Goal: Transaction & Acquisition: Book appointment/travel/reservation

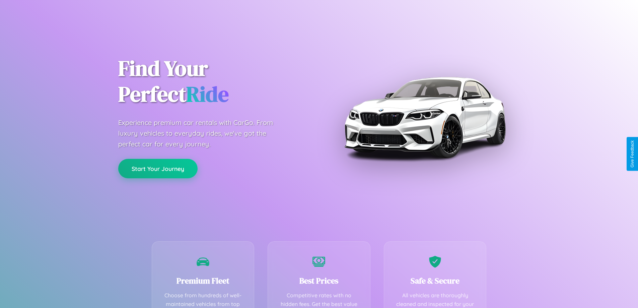
click at [158, 169] on button "Start Your Journey" at bounding box center [157, 168] width 79 height 19
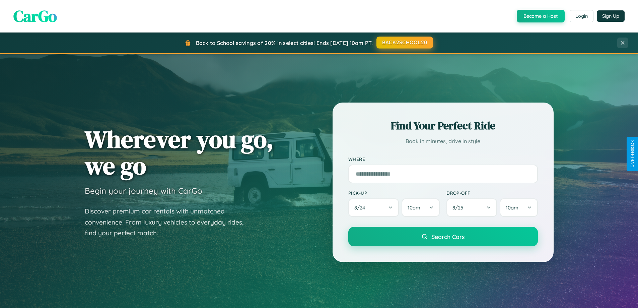
click at [404, 43] on button "BACK2SCHOOL20" at bounding box center [404, 42] width 57 height 12
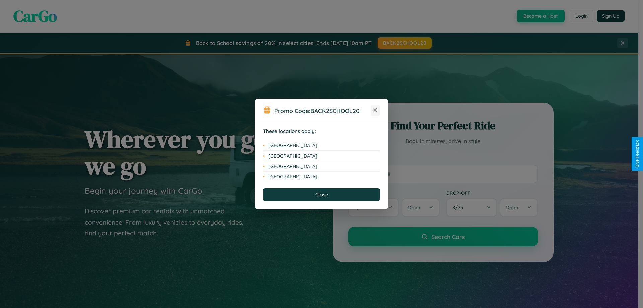
click at [375, 110] on icon at bounding box center [376, 110] width 4 height 4
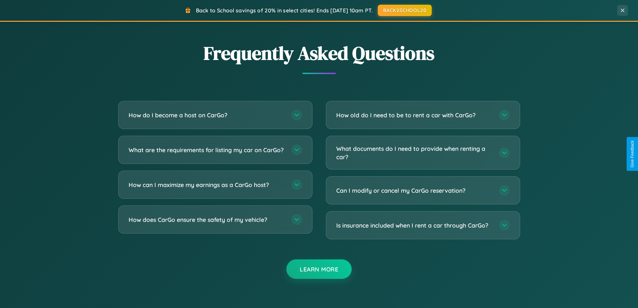
scroll to position [1288, 0]
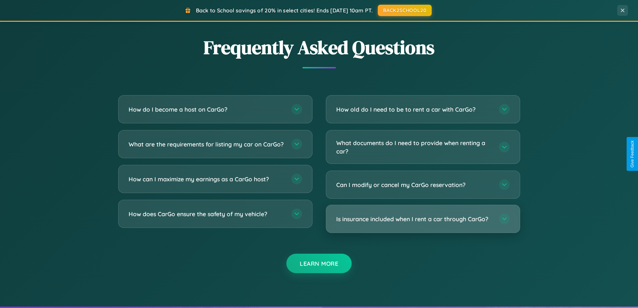
click at [422, 219] on h3 "Is insurance included when I rent a car through CarGo?" at bounding box center [414, 219] width 156 height 8
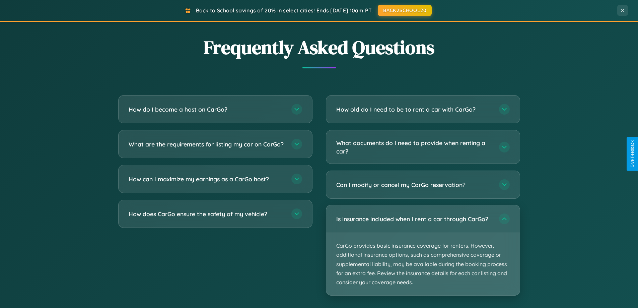
click at [422, 250] on p "CarGo provides basic insurance coverage for renters. However, additional insura…" at bounding box center [422, 264] width 193 height 62
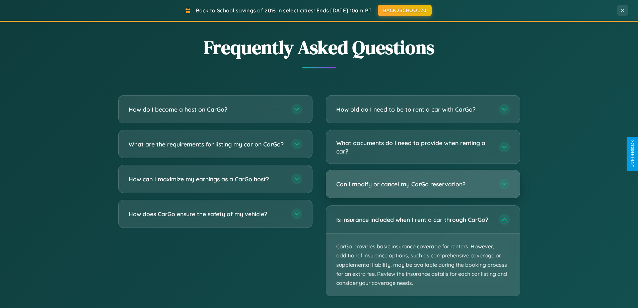
click at [422, 184] on h3 "Can I modify or cancel my CarGo reservation?" at bounding box center [414, 184] width 156 height 8
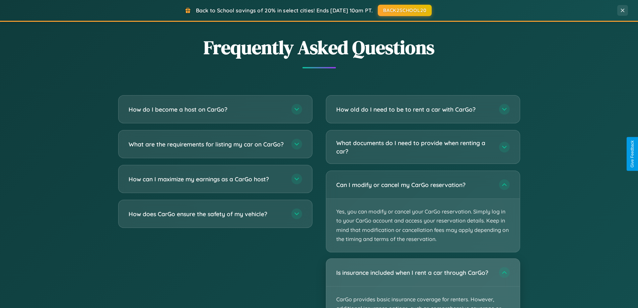
click at [422, 283] on div "Is insurance included when I rent a car through CarGo?" at bounding box center [422, 271] width 193 height 27
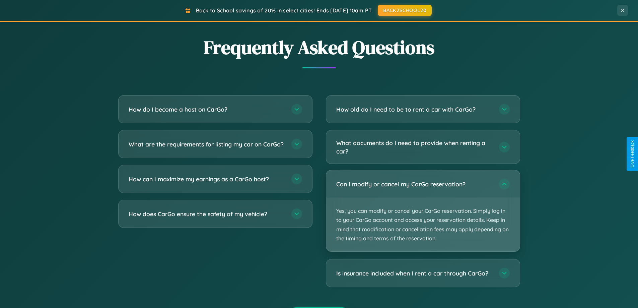
click at [422, 211] on p "Yes, you can modify or cancel your CarGo reservation. Simply log in to your Car…" at bounding box center [422, 224] width 193 height 53
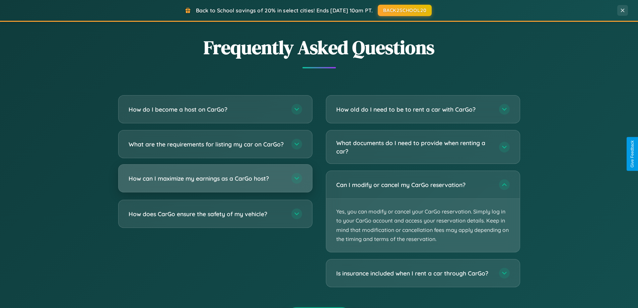
click at [215, 182] on h3 "How can I maximize my earnings as a CarGo host?" at bounding box center [207, 178] width 156 height 8
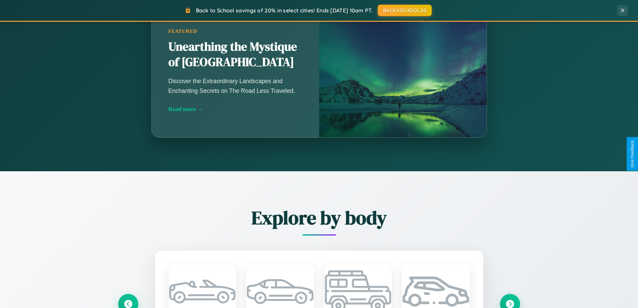
scroll to position [20, 0]
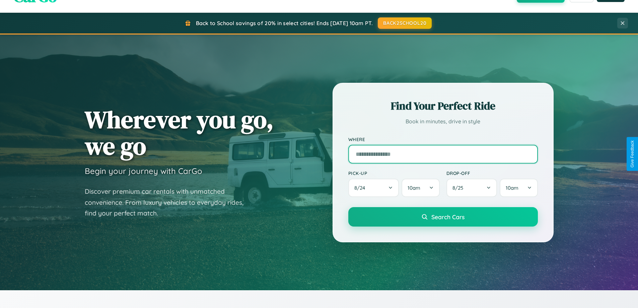
click at [442, 154] on input "text" at bounding box center [442, 154] width 189 height 19
type input "******"
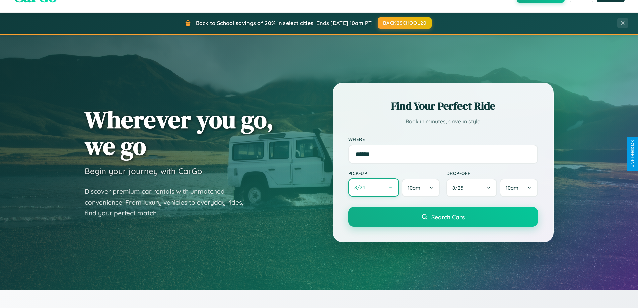
click at [373, 187] on button "8 / 24" at bounding box center [373, 187] width 51 height 18
select select "*"
select select "****"
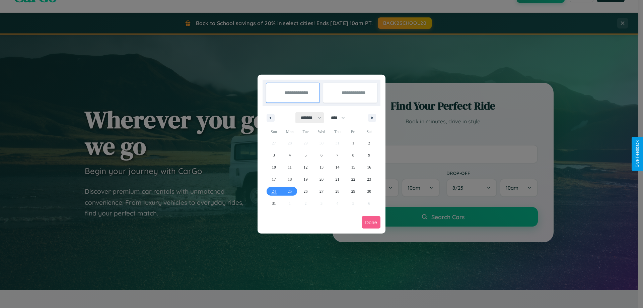
drag, startPoint x: 308, startPoint y: 117, endPoint x: 321, endPoint y: 134, distance: 21.4
click at [308, 117] on select "******* ******** ***** ***** *** **** **** ****** ********* ******* ******** **…" at bounding box center [310, 117] width 28 height 11
select select "**"
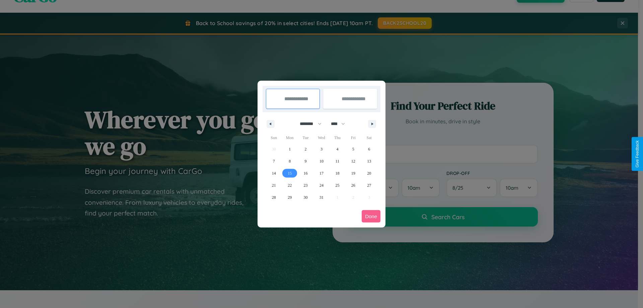
click at [290, 173] on span "15" at bounding box center [290, 173] width 4 height 12
type input "**********"
click at [305, 185] on span "23" at bounding box center [306, 185] width 4 height 12
type input "**********"
click at [371, 216] on button "Done" at bounding box center [370, 216] width 19 height 12
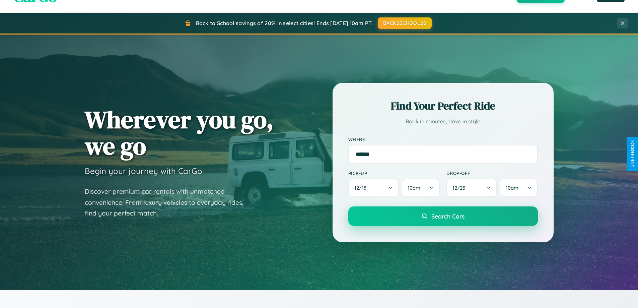
click at [442, 216] on span "Search Cars" at bounding box center [447, 215] width 33 height 7
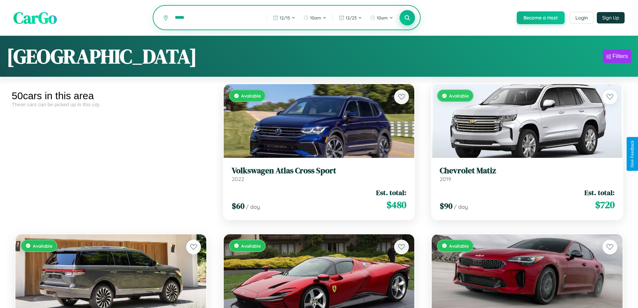
type input "*****"
click at [407, 18] on icon at bounding box center [407, 17] width 6 height 6
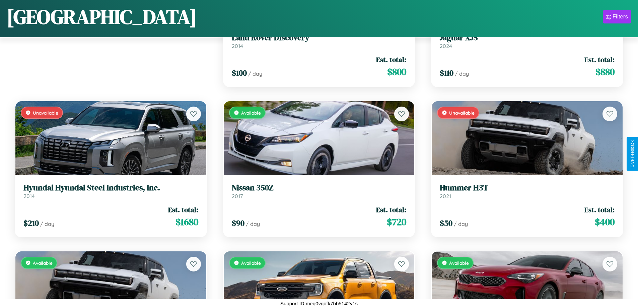
scroll to position [993, 0]
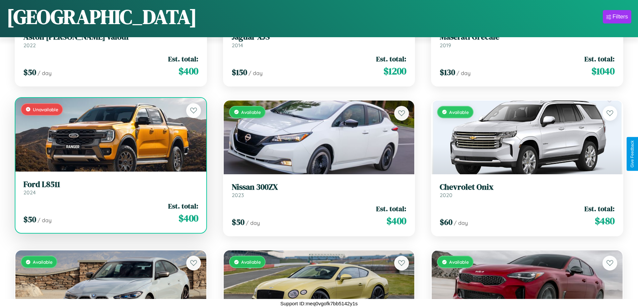
click at [110, 187] on h3 "Ford L8511" at bounding box center [110, 184] width 175 height 10
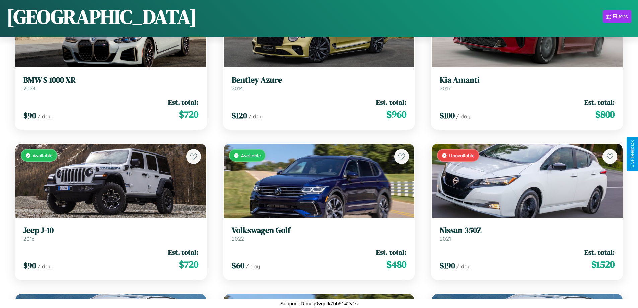
scroll to position [1293, 0]
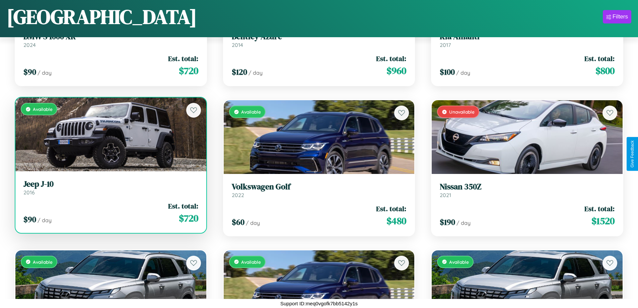
click at [110, 190] on link "Jeep J-10 2016" at bounding box center [110, 187] width 175 height 16
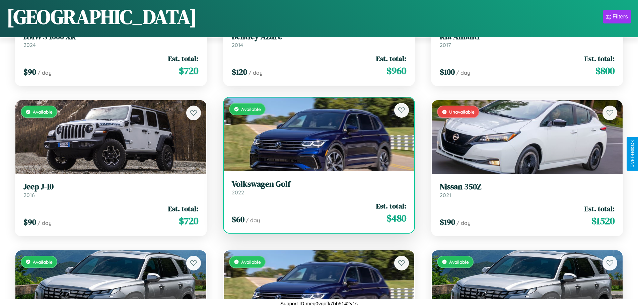
scroll to position [1143, 0]
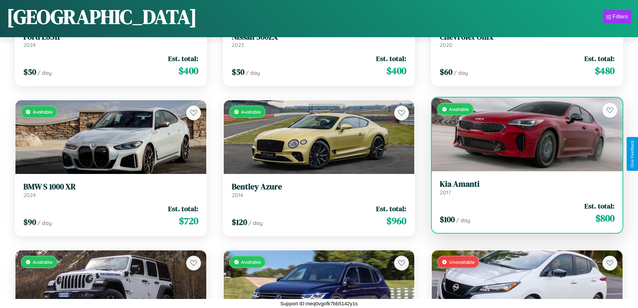
click at [522, 188] on h3 "Kia Amanti" at bounding box center [526, 184] width 175 height 10
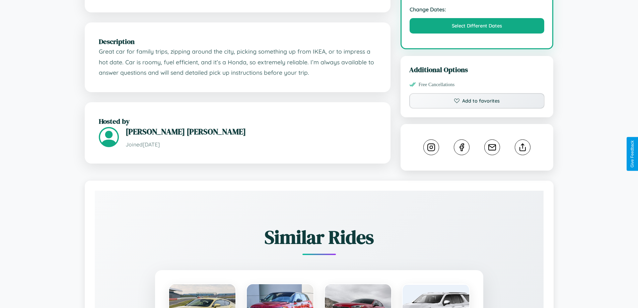
scroll to position [247, 0]
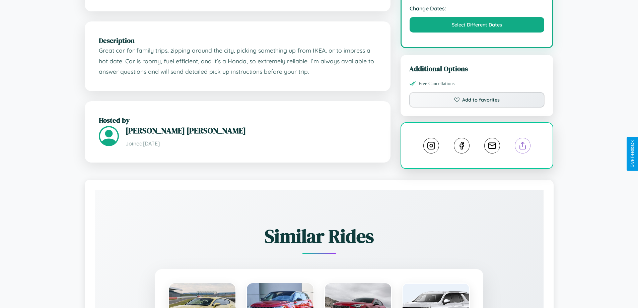
click at [522, 147] on line at bounding box center [522, 144] width 0 height 5
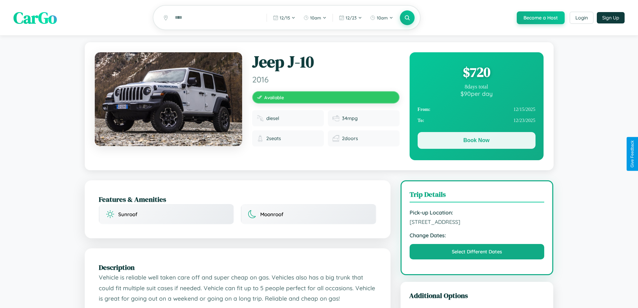
click at [476, 141] on button "Book Now" at bounding box center [476, 140] width 118 height 17
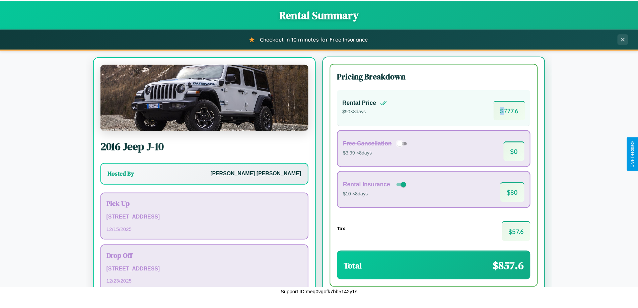
scroll to position [31, 0]
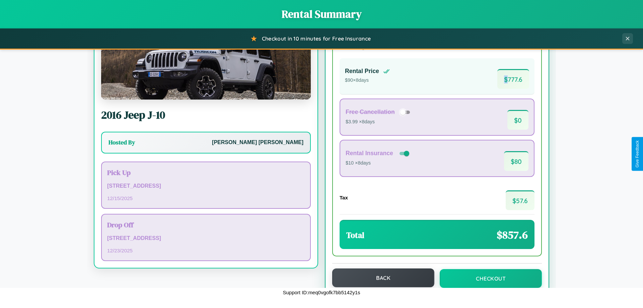
click at [380, 277] on button "Back" at bounding box center [383, 277] width 102 height 19
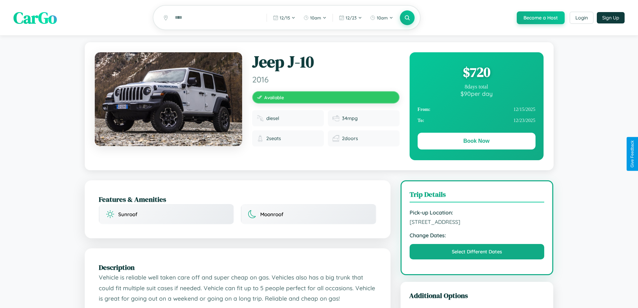
click at [476, 73] on div "$ 720" at bounding box center [476, 72] width 118 height 18
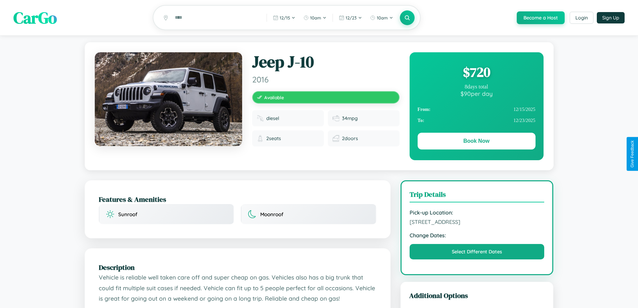
click at [476, 73] on div "$ 720" at bounding box center [476, 72] width 118 height 18
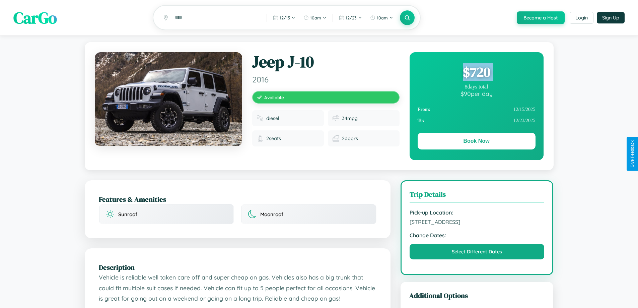
click at [476, 73] on div "$ 720" at bounding box center [476, 72] width 118 height 18
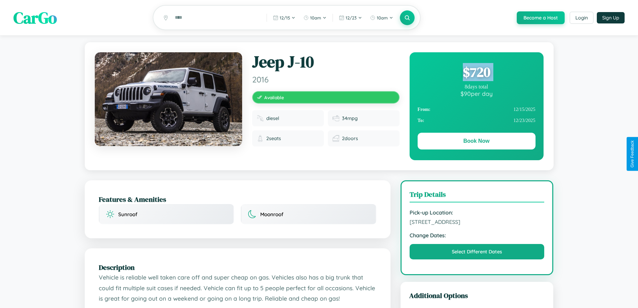
click at [476, 73] on div "$ 720" at bounding box center [476, 72] width 118 height 18
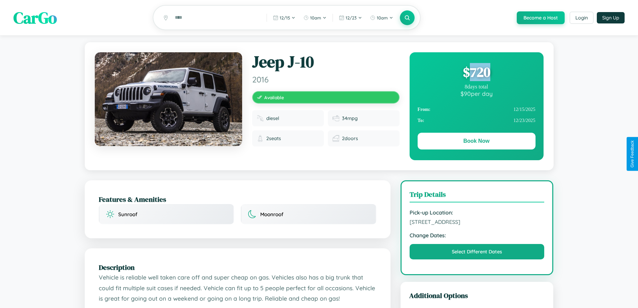
click at [476, 73] on div "$ 720" at bounding box center [476, 72] width 118 height 18
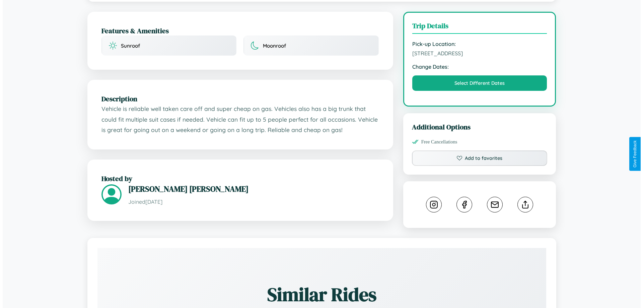
scroll to position [180, 0]
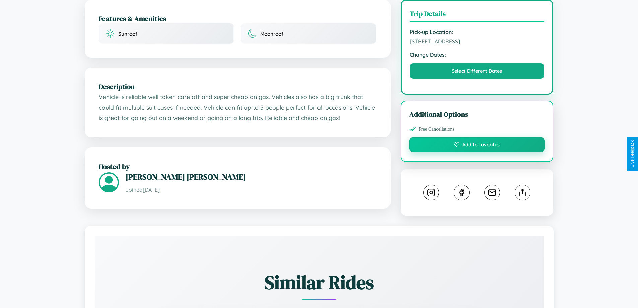
click at [477, 152] on button "Add to favorites" at bounding box center [477, 144] width 136 height 15
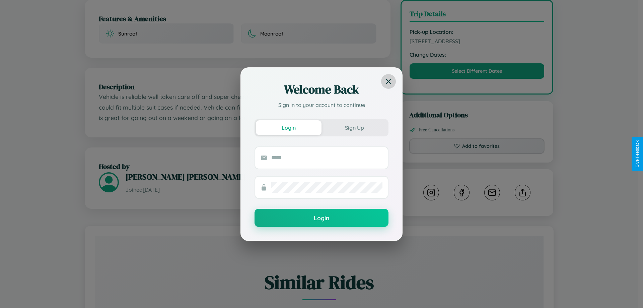
click at [388, 81] on icon at bounding box center [388, 81] width 5 height 5
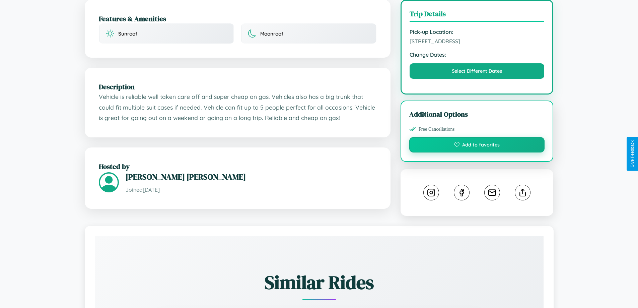
click at [477, 152] on button "Add to favorites" at bounding box center [477, 144] width 136 height 15
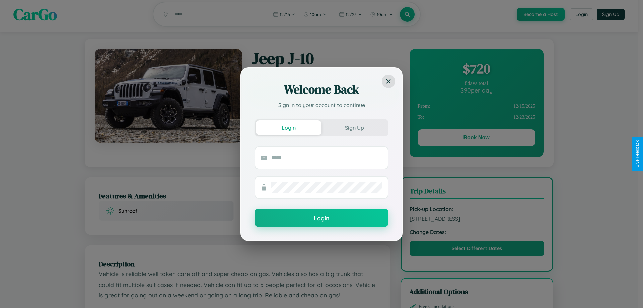
scroll to position [0, 0]
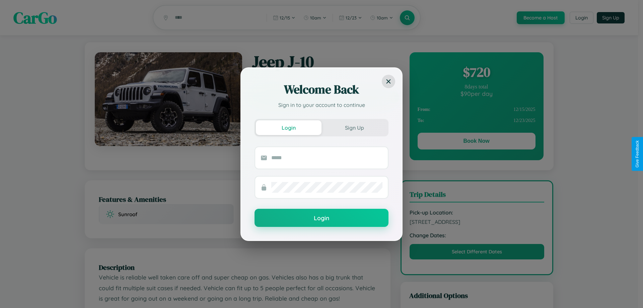
click at [476, 142] on div "Welcome Back Sign in to your account to continue Login Sign Up Login" at bounding box center [321, 154] width 643 height 308
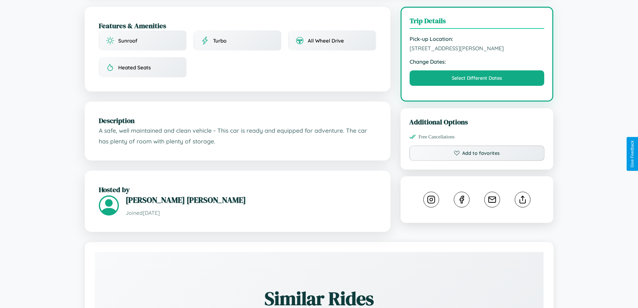
scroll to position [180, 0]
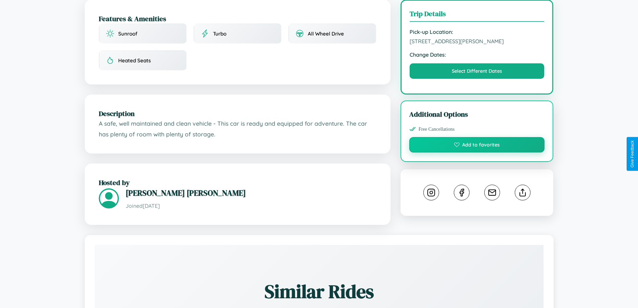
click at [477, 152] on button "Add to favorites" at bounding box center [477, 144] width 136 height 15
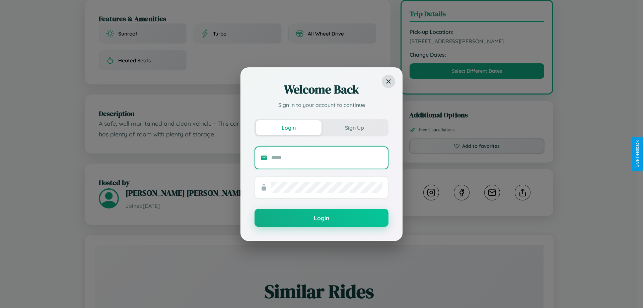
click at [327, 157] on input "text" at bounding box center [326, 157] width 111 height 11
type input "**********"
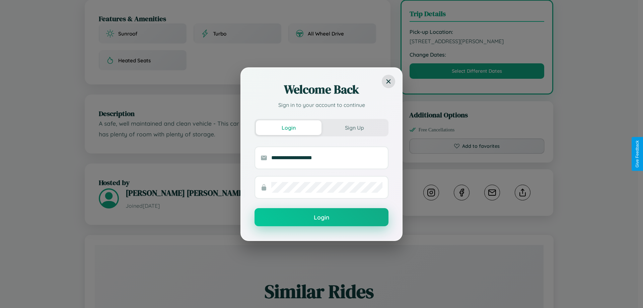
click at [321, 217] on button "Login" at bounding box center [321, 217] width 134 height 18
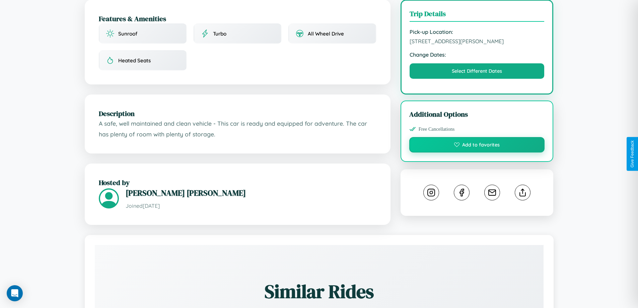
click at [477, 152] on button "Add to favorites" at bounding box center [477, 144] width 136 height 15
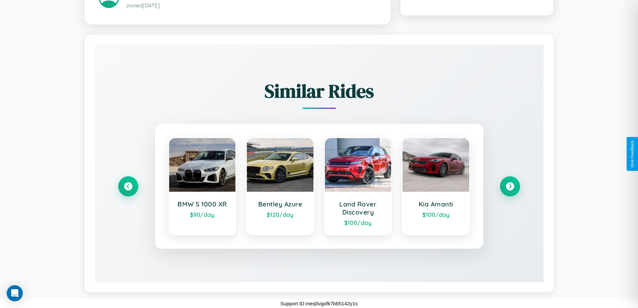
scroll to position [382, 0]
click at [128, 186] on icon at bounding box center [128, 186] width 9 height 9
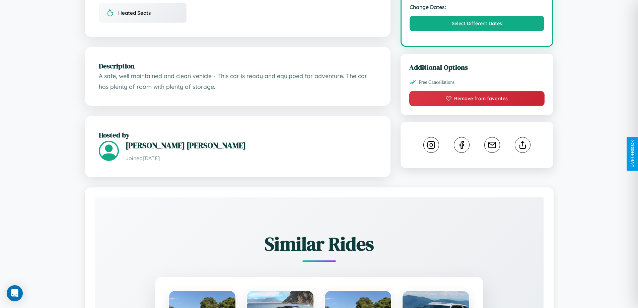
scroll to position [227, 0]
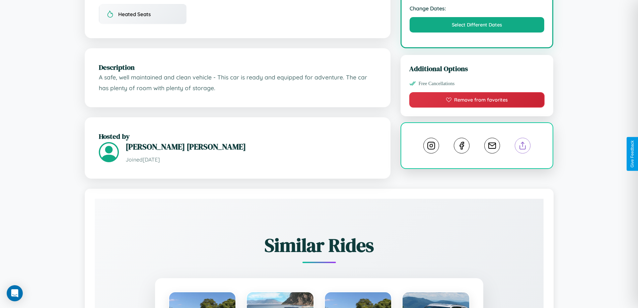
click at [522, 147] on line at bounding box center [522, 144] width 0 height 5
